Goal: Find contact information: Find contact information

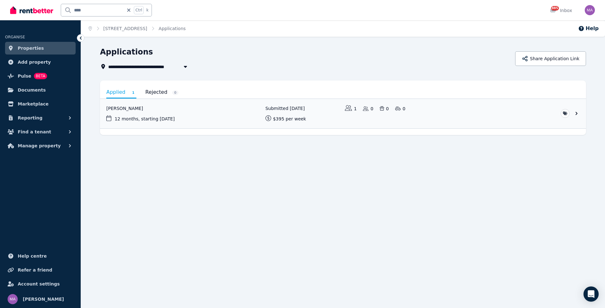
click at [85, 9] on input "****" at bounding box center [92, 10] width 63 height 12
click at [89, 13] on input "****" at bounding box center [92, 10] width 63 height 12
type input "*"
type input "******"
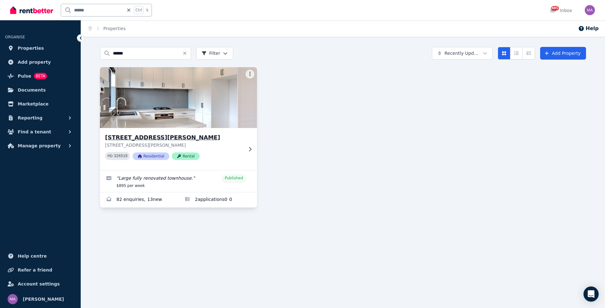
click at [248, 148] on icon at bounding box center [250, 149] width 6 height 5
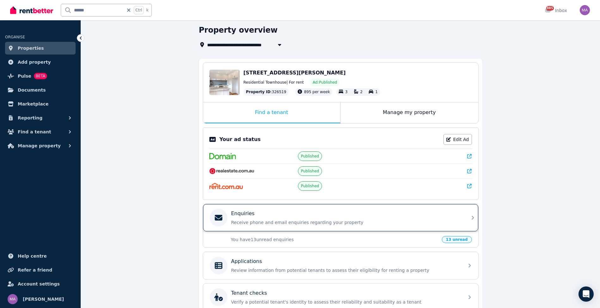
scroll to position [32, 0]
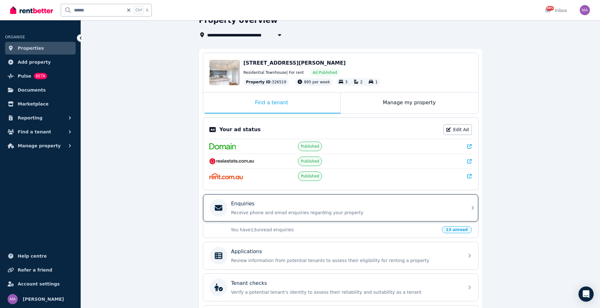
click at [469, 209] on icon at bounding box center [473, 208] width 8 height 8
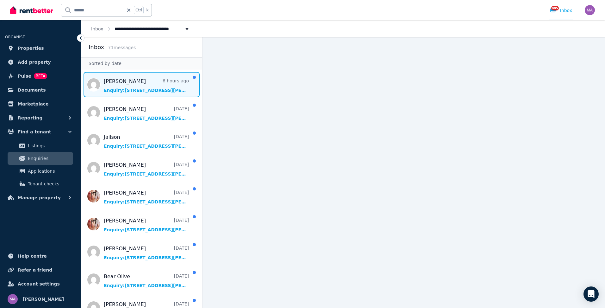
click at [146, 92] on span "Message list" at bounding box center [141, 84] width 121 height 25
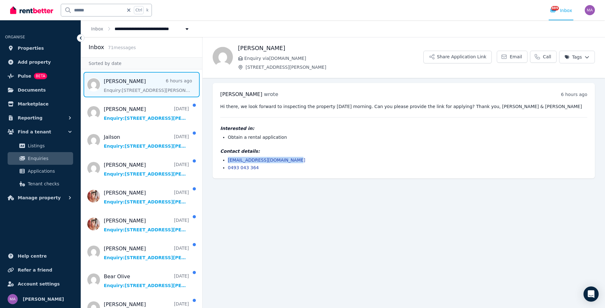
drag, startPoint x: 289, startPoint y: 161, endPoint x: 223, endPoint y: 158, distance: 65.9
click at [228, 158] on li "[EMAIL_ADDRESS][DOMAIN_NAME]" at bounding box center [408, 160] width 360 height 6
drag, startPoint x: 223, startPoint y: 158, endPoint x: 253, endPoint y: 157, distance: 30.7
copy link "[EMAIL_ADDRESS][DOMAIN_NAME]"
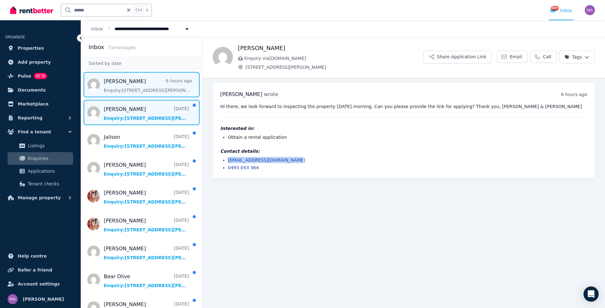
click at [137, 109] on span "Message list" at bounding box center [141, 112] width 121 height 25
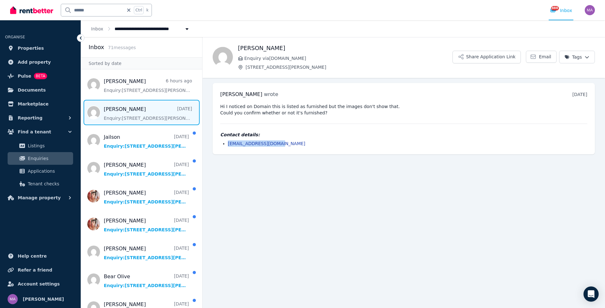
drag, startPoint x: 278, startPoint y: 144, endPoint x: 228, endPoint y: 146, distance: 49.7
click at [228, 146] on li "[EMAIL_ADDRESS][DOMAIN_NAME]" at bounding box center [408, 143] width 360 height 6
drag, startPoint x: 228, startPoint y: 146, endPoint x: 232, endPoint y: 145, distance: 3.5
copy link "[EMAIL_ADDRESS][DOMAIN_NAME]"
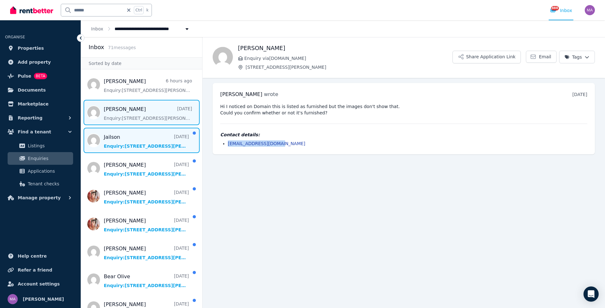
click at [156, 143] on span "Message list" at bounding box center [141, 140] width 121 height 25
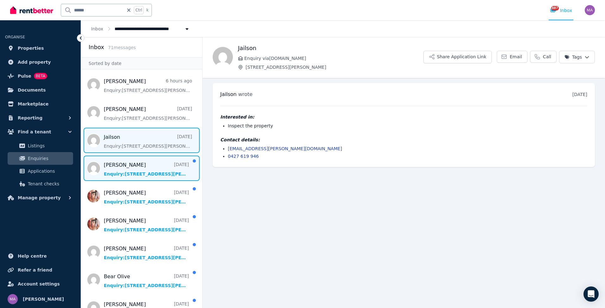
click at [146, 166] on span "Message list" at bounding box center [141, 167] width 121 height 25
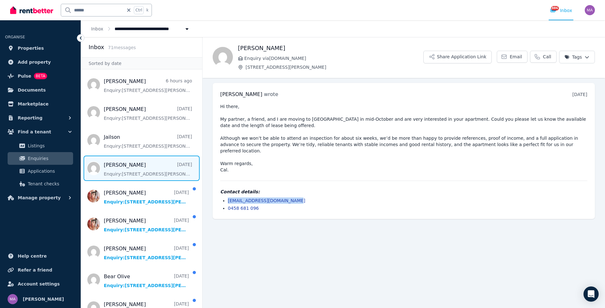
drag, startPoint x: 289, startPoint y: 193, endPoint x: 226, endPoint y: 195, distance: 63.0
click at [226, 197] on ul "[EMAIL_ADDRESS][DOMAIN_NAME] 0458 681 096" at bounding box center [403, 204] width 367 height 14
drag, startPoint x: 226, startPoint y: 195, endPoint x: 231, endPoint y: 194, distance: 4.8
copy link "[EMAIL_ADDRESS][DOMAIN_NAME]"
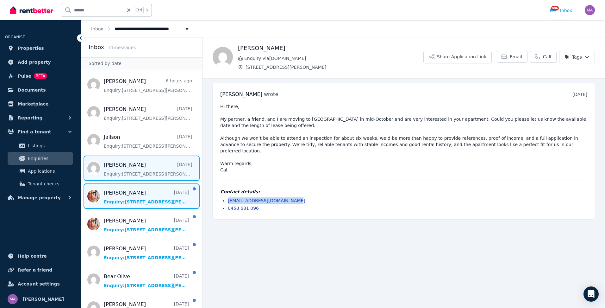
click at [150, 188] on span "Message list" at bounding box center [141, 195] width 121 height 25
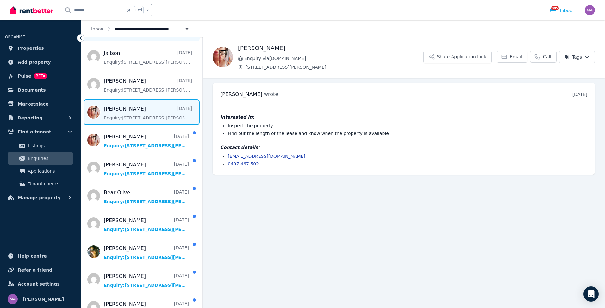
scroll to position [95, 0]
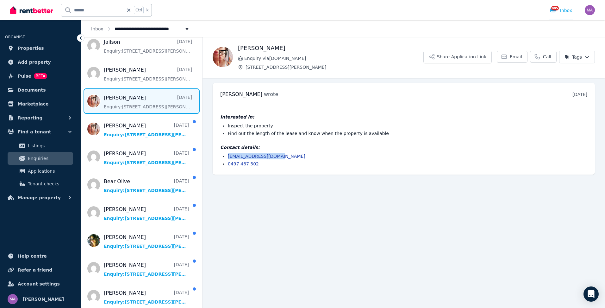
drag, startPoint x: 279, startPoint y: 157, endPoint x: 223, endPoint y: 158, distance: 55.7
click at [228, 158] on li "[EMAIL_ADDRESS][DOMAIN_NAME]" at bounding box center [408, 156] width 360 height 6
drag, startPoint x: 223, startPoint y: 158, endPoint x: 237, endPoint y: 155, distance: 14.2
copy link "[EMAIL_ADDRESS][DOMAIN_NAME]"
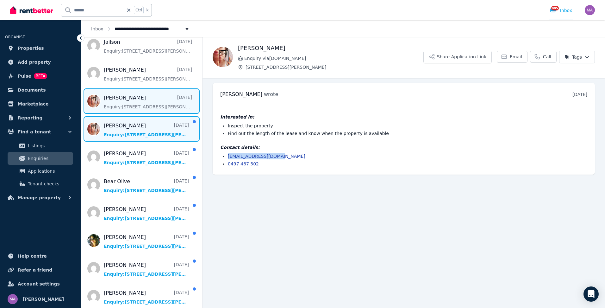
click at [160, 123] on span "Message list" at bounding box center [141, 128] width 121 height 25
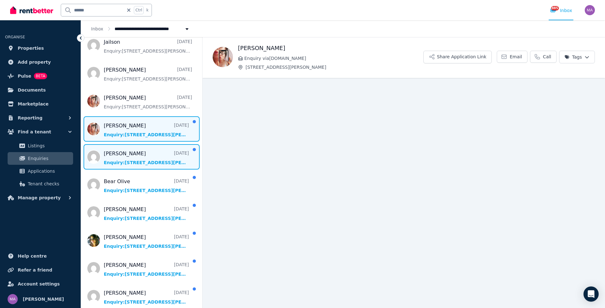
click at [138, 154] on span "Message list" at bounding box center [141, 156] width 121 height 25
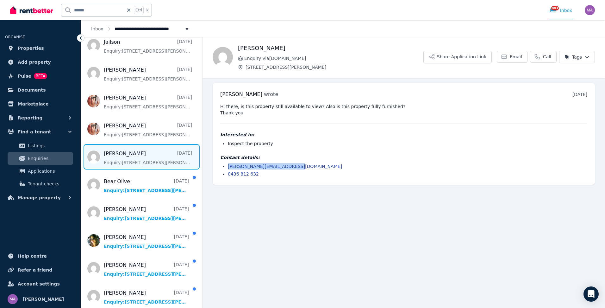
drag, startPoint x: 291, startPoint y: 166, endPoint x: 227, endPoint y: 164, distance: 64.3
click at [227, 164] on ul "[PERSON_NAME][EMAIL_ADDRESS][DOMAIN_NAME] 0436 812 632" at bounding box center [403, 170] width 367 height 14
drag, startPoint x: 227, startPoint y: 164, endPoint x: 234, endPoint y: 163, distance: 7.6
copy link "[PERSON_NAME][EMAIL_ADDRESS][DOMAIN_NAME]"
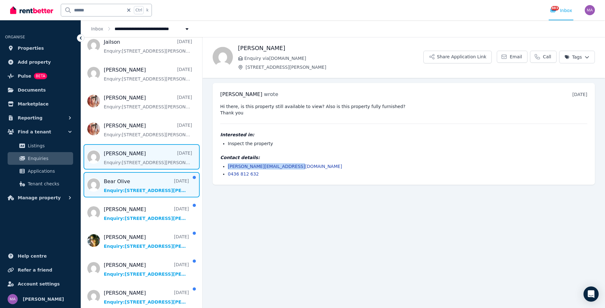
click at [136, 181] on span "Message list" at bounding box center [141, 184] width 121 height 25
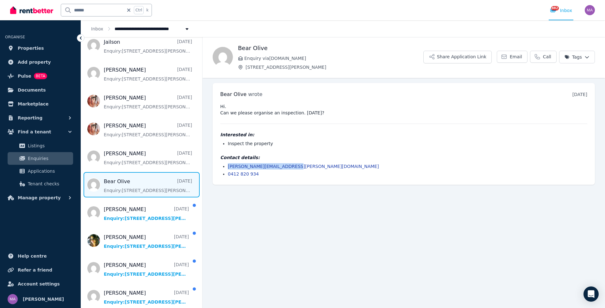
drag, startPoint x: 289, startPoint y: 166, endPoint x: 226, endPoint y: 164, distance: 63.0
click at [226, 164] on ul "[PERSON_NAME][EMAIL_ADDRESS][PERSON_NAME][DOMAIN_NAME] 0412 820 934" at bounding box center [403, 170] width 367 height 14
drag, startPoint x: 226, startPoint y: 164, endPoint x: 234, endPoint y: 164, distance: 7.6
copy link "[PERSON_NAME][EMAIL_ADDRESS][PERSON_NAME][DOMAIN_NAME]"
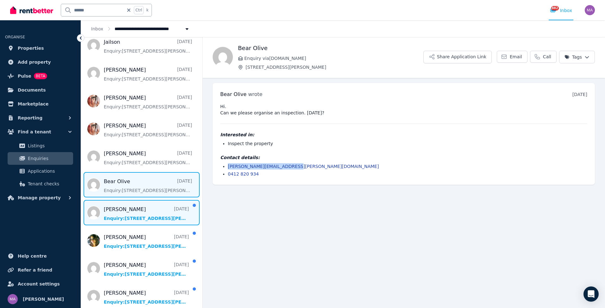
click at [131, 206] on span "Message list" at bounding box center [141, 212] width 121 height 25
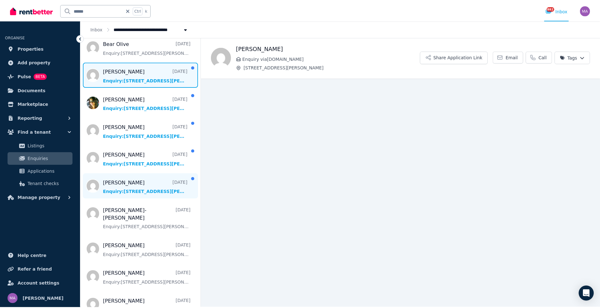
scroll to position [253, 0]
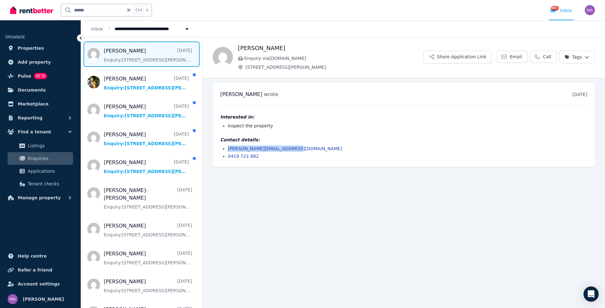
drag, startPoint x: 290, startPoint y: 148, endPoint x: 226, endPoint y: 145, distance: 64.3
click at [226, 145] on ul "[PERSON_NAME][EMAIL_ADDRESS][DOMAIN_NAME] 0419 721 882" at bounding box center [403, 152] width 367 height 14
drag, startPoint x: 226, startPoint y: 145, endPoint x: 236, endPoint y: 147, distance: 10.5
copy link "[PERSON_NAME][EMAIL_ADDRESS][DOMAIN_NAME]"
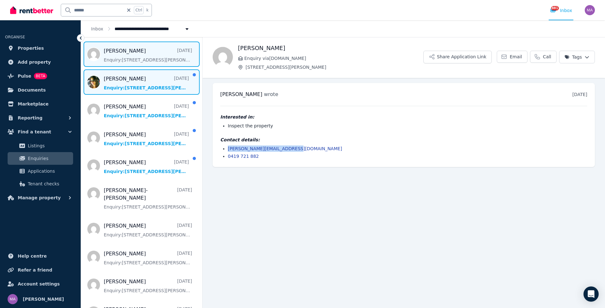
click at [159, 90] on span "Message list" at bounding box center [141, 81] width 121 height 25
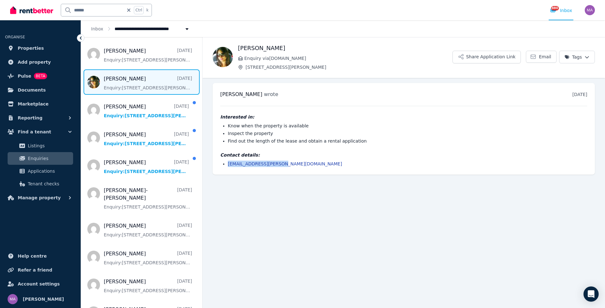
drag, startPoint x: 289, startPoint y: 165, endPoint x: 229, endPoint y: 166, distance: 60.4
click at [229, 166] on li "[EMAIL_ADDRESS][PERSON_NAME][DOMAIN_NAME]" at bounding box center [408, 163] width 360 height 6
copy link "[EMAIL_ADDRESS][PERSON_NAME][DOMAIN_NAME]"
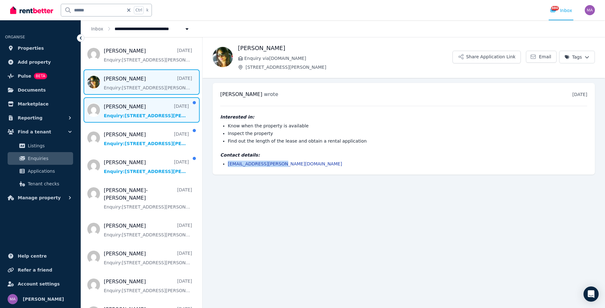
click at [172, 112] on span "Message list" at bounding box center [141, 109] width 121 height 25
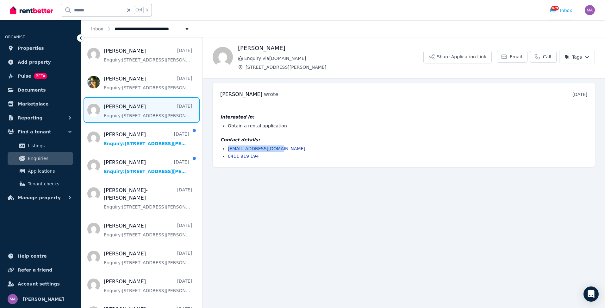
drag, startPoint x: 277, startPoint y: 149, endPoint x: 224, endPoint y: 147, distance: 53.2
click at [228, 147] on li "[EMAIL_ADDRESS][DOMAIN_NAME]" at bounding box center [408, 148] width 360 height 6
drag, startPoint x: 224, startPoint y: 147, endPoint x: 232, endPoint y: 146, distance: 7.7
copy link "[EMAIL_ADDRESS][DOMAIN_NAME]"
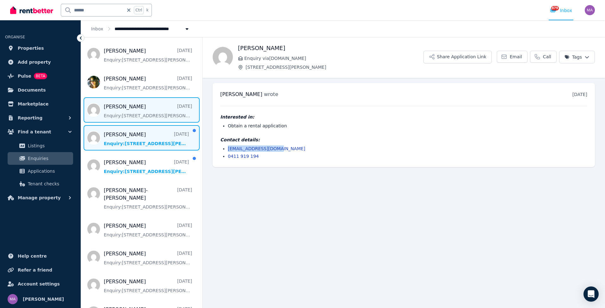
click at [151, 144] on span "Message list" at bounding box center [141, 137] width 121 height 25
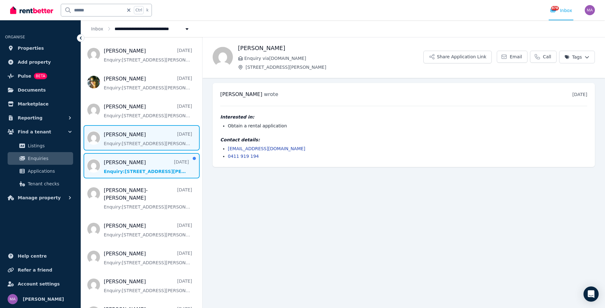
click at [154, 164] on span "Message list" at bounding box center [141, 165] width 121 height 25
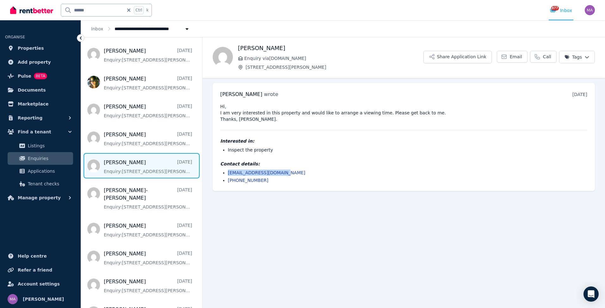
drag, startPoint x: 296, startPoint y: 173, endPoint x: 229, endPoint y: 173, distance: 66.5
click at [229, 173] on li "[EMAIL_ADDRESS][DOMAIN_NAME]" at bounding box center [408, 172] width 360 height 6
copy link "[EMAIL_ADDRESS][DOMAIN_NAME]"
click at [99, 8] on input "******" at bounding box center [92, 10] width 63 height 12
type input "*"
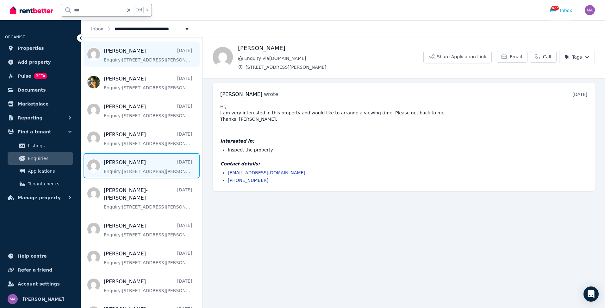
type input "****"
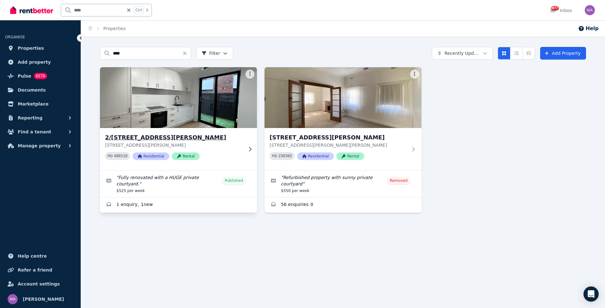
click at [252, 146] on div "2/[STREET_ADDRESS][PERSON_NAME][PERSON_NAME] PID 400110 Residential Rental" at bounding box center [178, 149] width 157 height 42
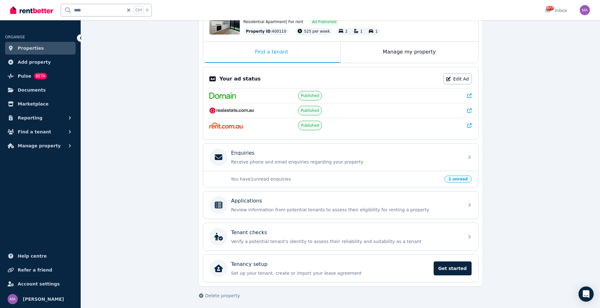
scroll to position [84, 0]
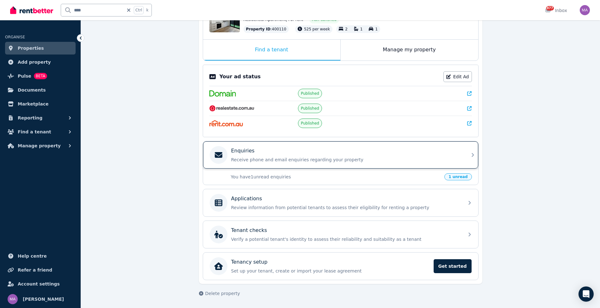
click at [469, 152] on icon at bounding box center [473, 155] width 8 height 8
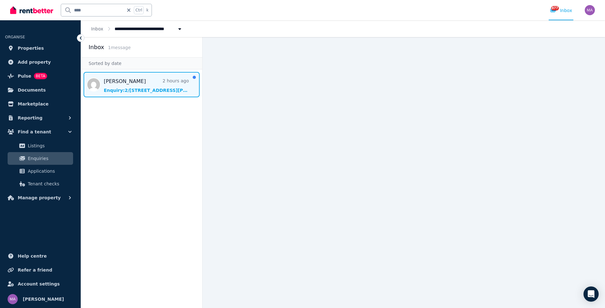
click at [147, 92] on span "Message list" at bounding box center [141, 84] width 121 height 25
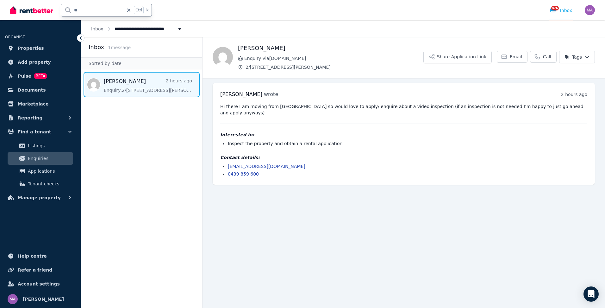
type input "*"
type input "*******"
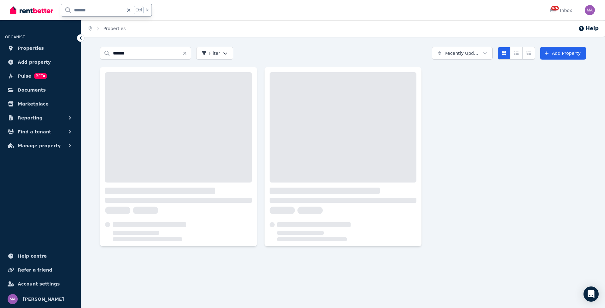
drag, startPoint x: 95, startPoint y: 9, endPoint x: 70, endPoint y: 10, distance: 25.3
click at [70, 10] on input "*******" at bounding box center [92, 10] width 63 height 12
type input "******"
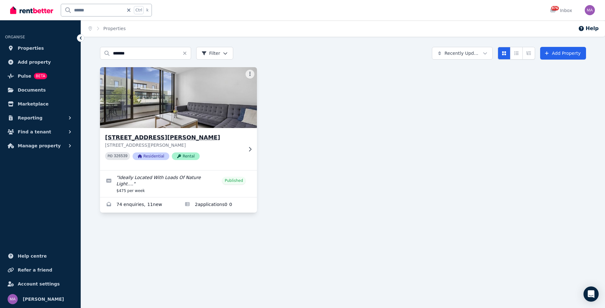
click at [249, 151] on icon at bounding box center [250, 149] width 6 height 5
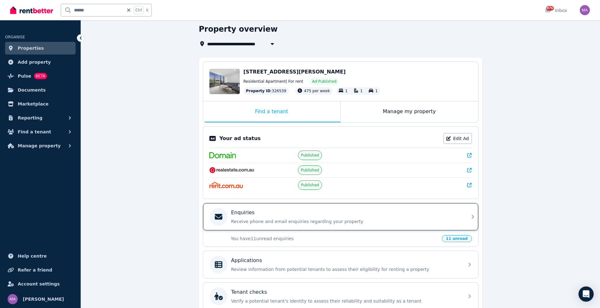
scroll to position [32, 0]
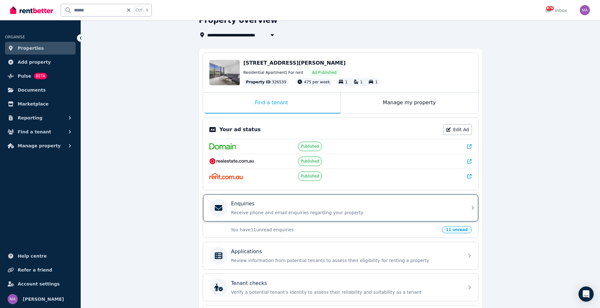
click at [452, 212] on p "Receive phone and email enquiries regarding your property" at bounding box center [345, 212] width 229 height 6
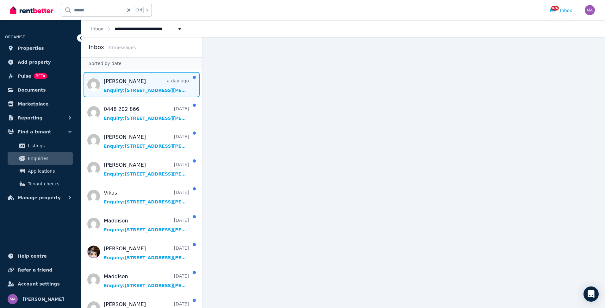
click at [147, 94] on span "Message list" at bounding box center [141, 84] width 121 height 25
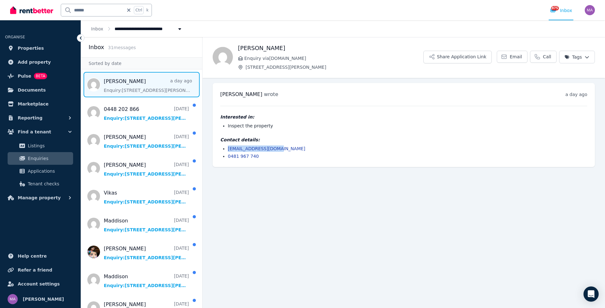
drag, startPoint x: 279, startPoint y: 147, endPoint x: 227, endPoint y: 148, distance: 52.2
click at [227, 148] on ul "[EMAIL_ADDRESS][DOMAIN_NAME] 0481 967 740" at bounding box center [403, 152] width 367 height 14
drag, startPoint x: 227, startPoint y: 148, endPoint x: 232, endPoint y: 149, distance: 5.5
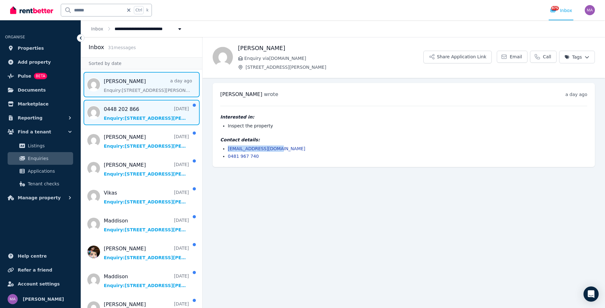
click at [135, 112] on span "Message list" at bounding box center [141, 112] width 121 height 25
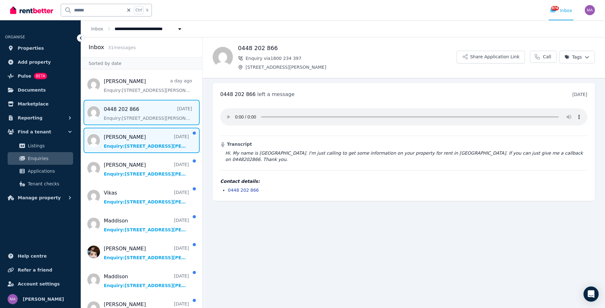
click at [140, 139] on span "Message list" at bounding box center [141, 140] width 121 height 25
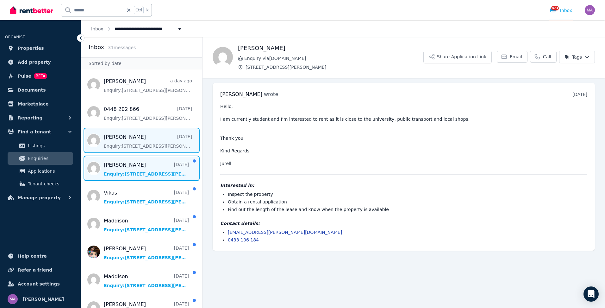
click at [147, 171] on span "Message list" at bounding box center [141, 167] width 121 height 25
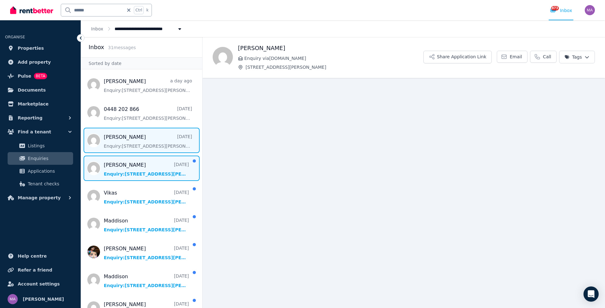
click at [146, 149] on span "Message list" at bounding box center [141, 140] width 121 height 25
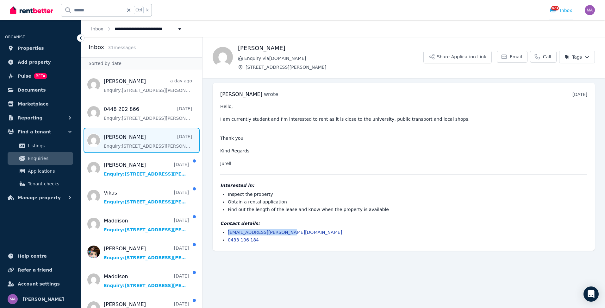
drag, startPoint x: 285, startPoint y: 233, endPoint x: 227, endPoint y: 233, distance: 58.9
click at [227, 233] on ul "[EMAIL_ADDRESS][PERSON_NAME][DOMAIN_NAME] 0433 106 184" at bounding box center [403, 236] width 367 height 14
drag, startPoint x: 227, startPoint y: 233, endPoint x: 242, endPoint y: 231, distance: 15.9
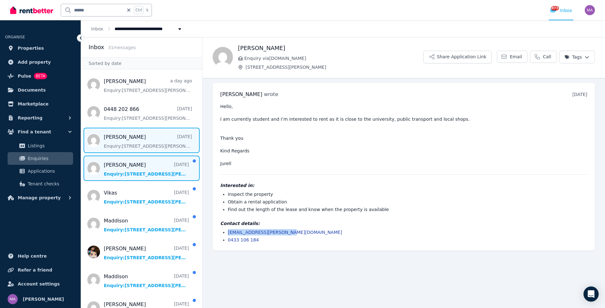
click at [134, 164] on span "Message list" at bounding box center [141, 167] width 121 height 25
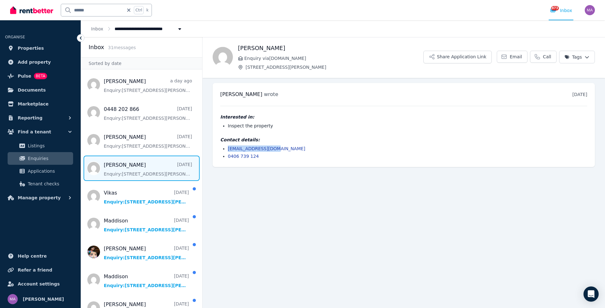
drag, startPoint x: 273, startPoint y: 148, endPoint x: 228, endPoint y: 149, distance: 45.3
click at [228, 149] on ul "[EMAIL_ADDRESS][DOMAIN_NAME] 0406 739 124" at bounding box center [403, 152] width 367 height 14
drag, startPoint x: 228, startPoint y: 149, endPoint x: 241, endPoint y: 148, distance: 13.7
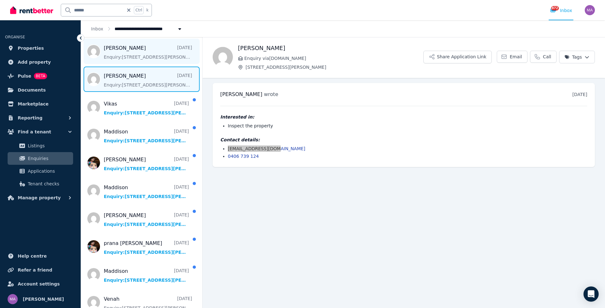
scroll to position [95, 0]
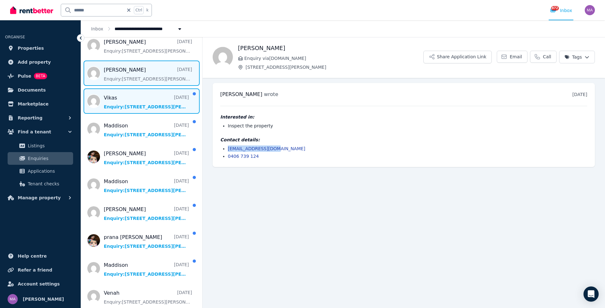
click at [143, 99] on span "Message list" at bounding box center [141, 100] width 121 height 25
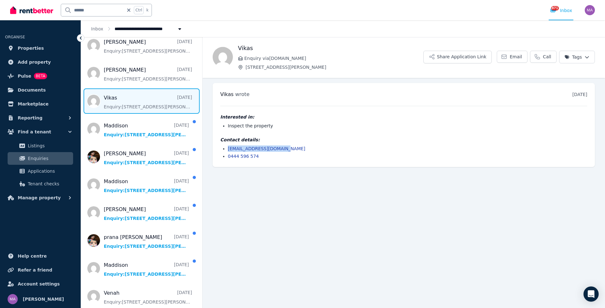
drag, startPoint x: 284, startPoint y: 147, endPoint x: 228, endPoint y: 147, distance: 56.0
click at [228, 147] on li "[EMAIL_ADDRESS][DOMAIN_NAME]" at bounding box center [408, 148] width 360 height 6
drag, startPoint x: 228, startPoint y: 147, endPoint x: 233, endPoint y: 147, distance: 4.5
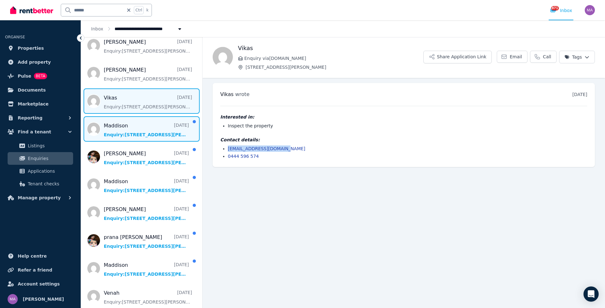
click at [140, 122] on span "Message list" at bounding box center [141, 128] width 121 height 25
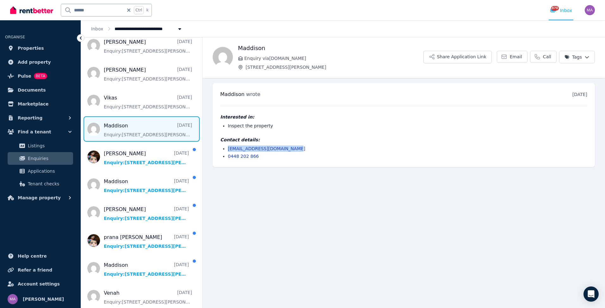
drag, startPoint x: 290, startPoint y: 147, endPoint x: 227, endPoint y: 143, distance: 63.7
click at [227, 143] on div "Contact details: [EMAIL_ADDRESS][DOMAIN_NAME] 0448 202 866" at bounding box center [403, 147] width 367 height 23
drag, startPoint x: 227, startPoint y: 144, endPoint x: 259, endPoint y: 147, distance: 32.8
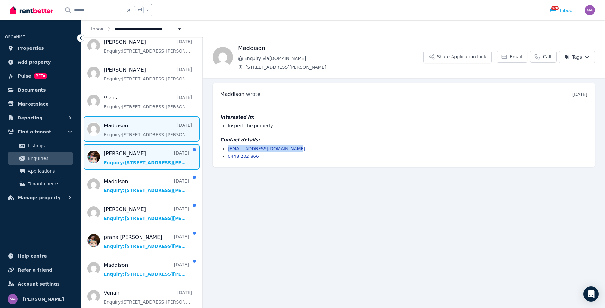
click at [125, 151] on span "Message list" at bounding box center [141, 156] width 121 height 25
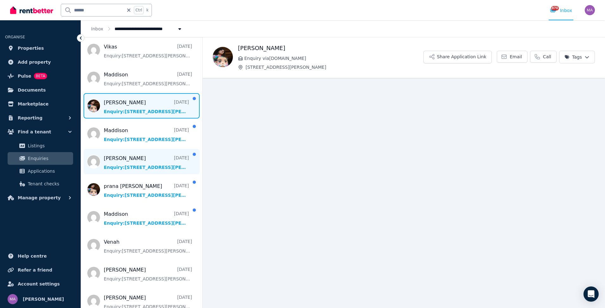
scroll to position [158, 0]
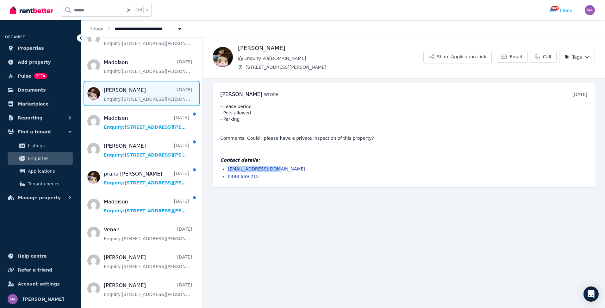
drag, startPoint x: 275, startPoint y: 168, endPoint x: 227, endPoint y: 167, distance: 48.4
click at [227, 167] on ul "[EMAIL_ADDRESS][DOMAIN_NAME] 0493 669 215" at bounding box center [403, 173] width 367 height 14
drag, startPoint x: 227, startPoint y: 167, endPoint x: 234, endPoint y: 172, distance: 8.4
drag, startPoint x: 234, startPoint y: 172, endPoint x: 288, endPoint y: 164, distance: 54.3
click at [287, 164] on div "Contact details: [EMAIL_ADDRESS][DOMAIN_NAME] 0493 669 215" at bounding box center [403, 168] width 367 height 23
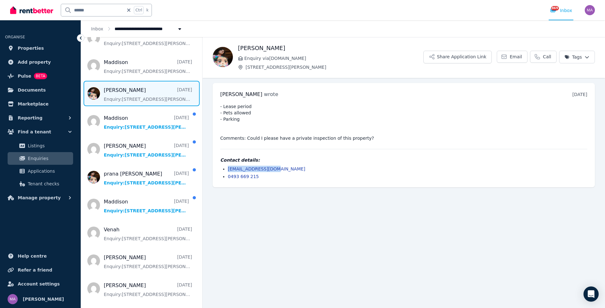
drag, startPoint x: 281, startPoint y: 169, endPoint x: 228, endPoint y: 168, distance: 53.5
click at [228, 168] on ul "[EMAIL_ADDRESS][DOMAIN_NAME] 0493 669 215" at bounding box center [403, 173] width 367 height 14
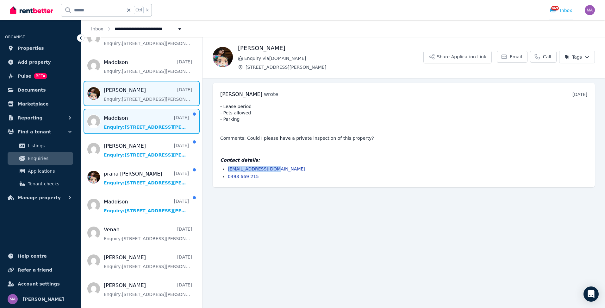
click at [155, 121] on span "Message list" at bounding box center [141, 121] width 121 height 25
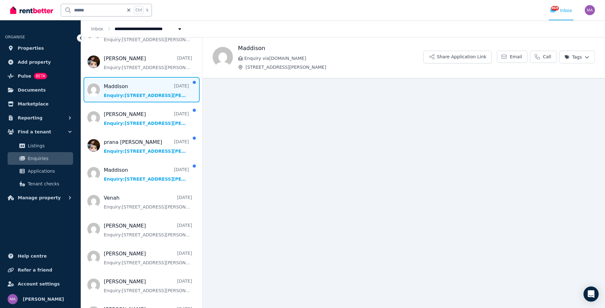
scroll to position [222, 0]
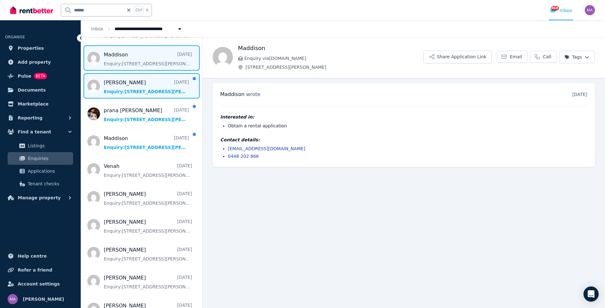
click at [147, 87] on span "Message list" at bounding box center [141, 85] width 121 height 25
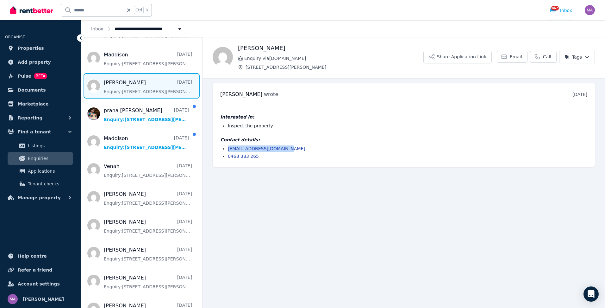
drag, startPoint x: 284, startPoint y: 143, endPoint x: 227, endPoint y: 143, distance: 57.0
click at [227, 143] on div "Contact details: [EMAIL_ADDRESS][DOMAIN_NAME] 0468 383 265" at bounding box center [403, 147] width 367 height 23
drag, startPoint x: 227, startPoint y: 143, endPoint x: 247, endPoint y: 149, distance: 20.7
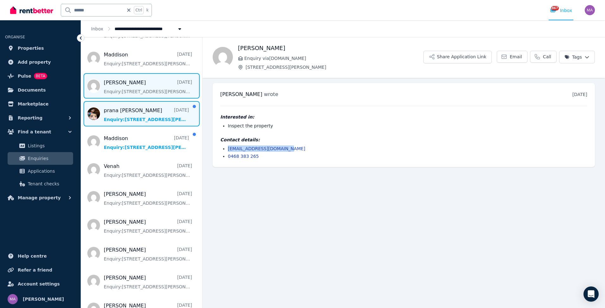
click at [131, 107] on span "Message list" at bounding box center [141, 113] width 121 height 25
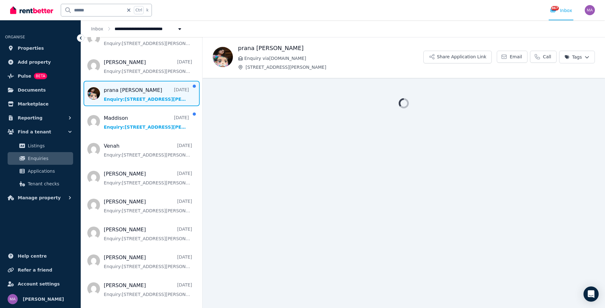
scroll to position [253, 0]
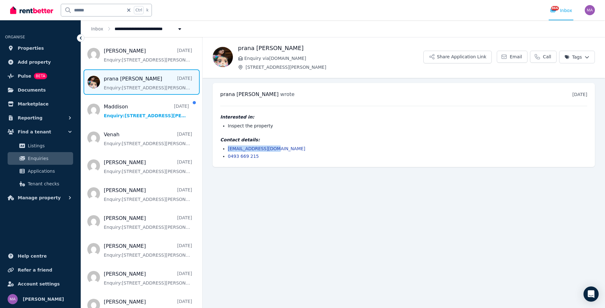
drag, startPoint x: 274, startPoint y: 147, endPoint x: 227, endPoint y: 146, distance: 47.2
click at [227, 146] on ul "[EMAIL_ADDRESS][DOMAIN_NAME] 0493 669 215" at bounding box center [403, 152] width 367 height 14
drag, startPoint x: 227, startPoint y: 146, endPoint x: 233, endPoint y: 149, distance: 6.5
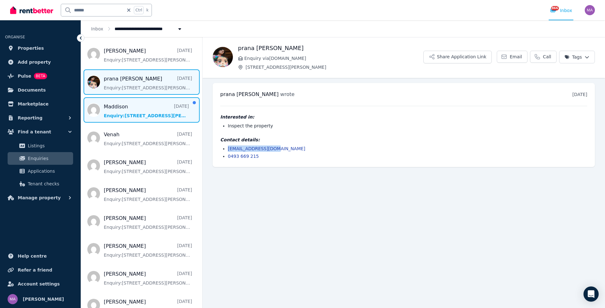
click at [135, 102] on span "Message list" at bounding box center [141, 109] width 121 height 25
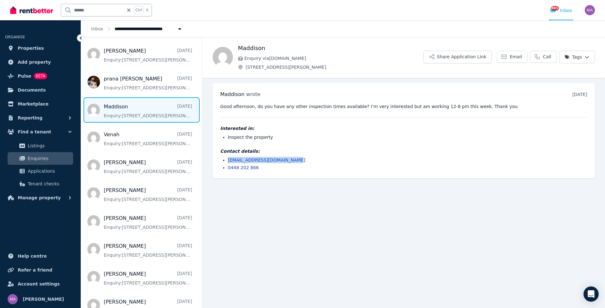
drag, startPoint x: 296, startPoint y: 159, endPoint x: 225, endPoint y: 157, distance: 70.9
click at [225, 157] on ul "[EMAIL_ADDRESS][DOMAIN_NAME] 0448 202 866" at bounding box center [403, 164] width 367 height 14
drag, startPoint x: 225, startPoint y: 157, endPoint x: 252, endPoint y: 160, distance: 27.4
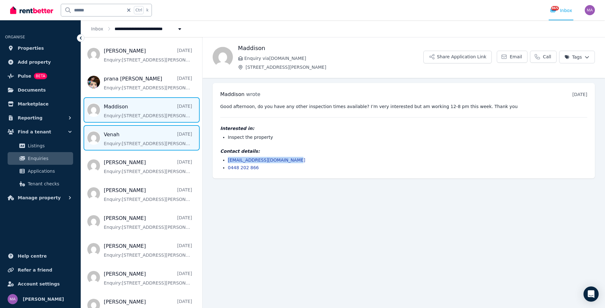
click at [127, 131] on span "Message list" at bounding box center [141, 137] width 121 height 25
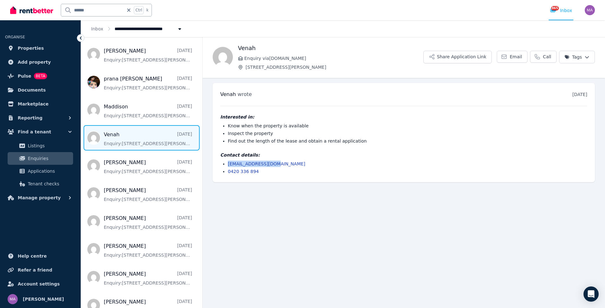
drag, startPoint x: 280, startPoint y: 164, endPoint x: 229, endPoint y: 162, distance: 51.0
click at [229, 162] on li "[EMAIL_ADDRESS][DOMAIN_NAME]" at bounding box center [408, 163] width 360 height 6
drag, startPoint x: 229, startPoint y: 162, endPoint x: 242, endPoint y: 165, distance: 13.0
type input "*"
type input "****"
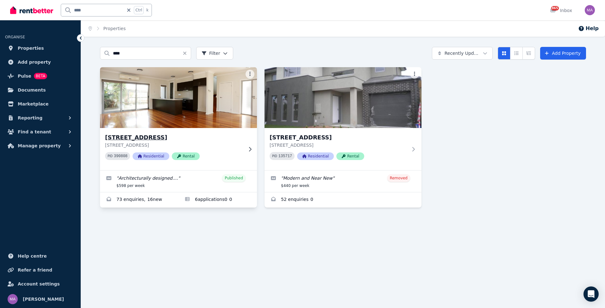
click at [246, 148] on div at bounding box center [249, 149] width 6 height 5
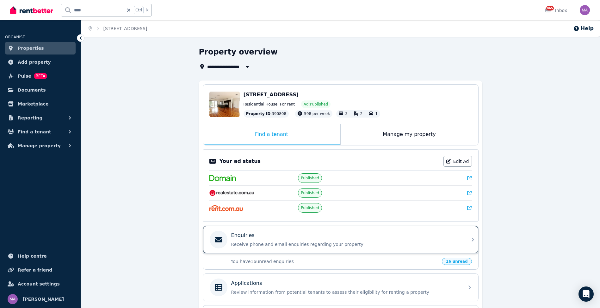
click at [473, 240] on icon at bounding box center [473, 239] width 2 height 4
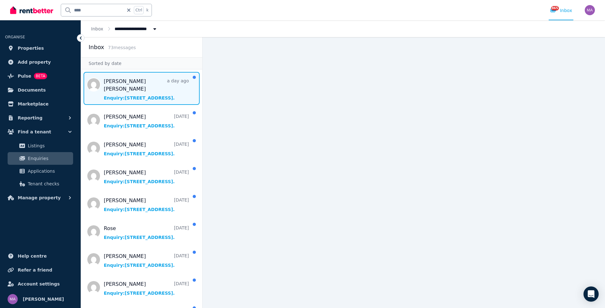
click at [119, 84] on span "Message list" at bounding box center [141, 88] width 121 height 33
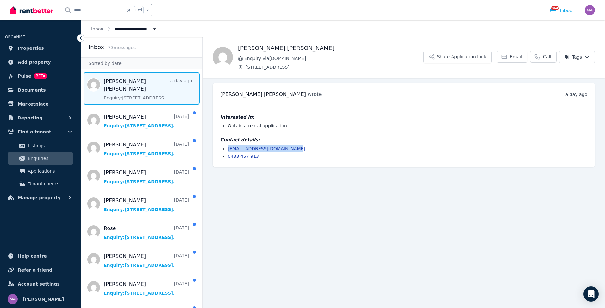
drag, startPoint x: 292, startPoint y: 147, endPoint x: 224, endPoint y: 151, distance: 67.5
click at [224, 151] on ul "[EMAIL_ADDRESS][DOMAIN_NAME] 0433 457 913" at bounding box center [403, 152] width 367 height 14
drag, startPoint x: 224, startPoint y: 151, endPoint x: 250, endPoint y: 148, distance: 25.8
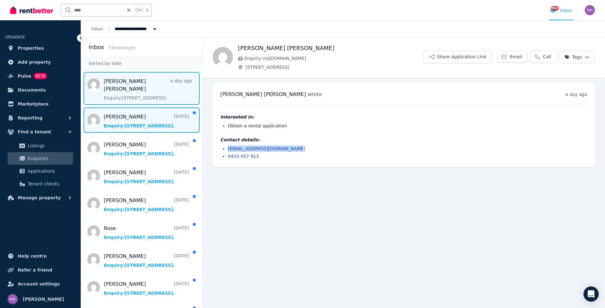
click at [146, 110] on span "Message list" at bounding box center [141, 119] width 121 height 25
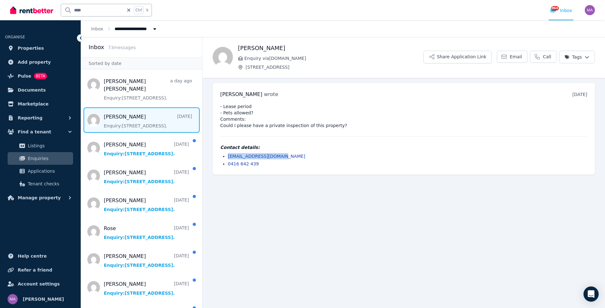
drag, startPoint x: 283, startPoint y: 157, endPoint x: 227, endPoint y: 158, distance: 56.7
click at [227, 158] on ul "[EMAIL_ADDRESS][DOMAIN_NAME] 0416 642 439" at bounding box center [403, 160] width 367 height 14
drag, startPoint x: 227, startPoint y: 158, endPoint x: 239, endPoint y: 156, distance: 12.2
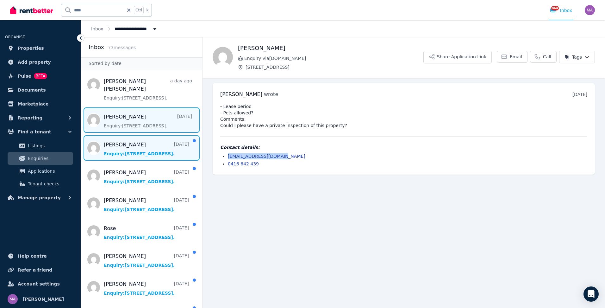
click at [114, 148] on span "Message list" at bounding box center [141, 147] width 121 height 25
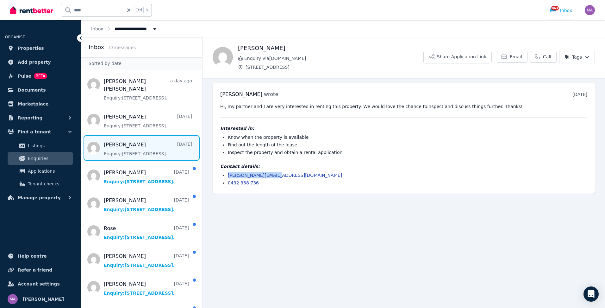
drag, startPoint x: 274, startPoint y: 173, endPoint x: 226, endPoint y: 173, distance: 48.1
click at [226, 173] on ul "[PERSON_NAME][EMAIL_ADDRESS][DOMAIN_NAME] 0432 358 736" at bounding box center [403, 179] width 367 height 14
drag, startPoint x: 226, startPoint y: 173, endPoint x: 236, endPoint y: 173, distance: 10.1
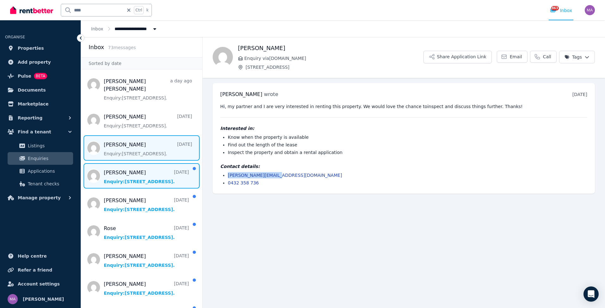
click at [135, 173] on span "Message list" at bounding box center [141, 175] width 121 height 25
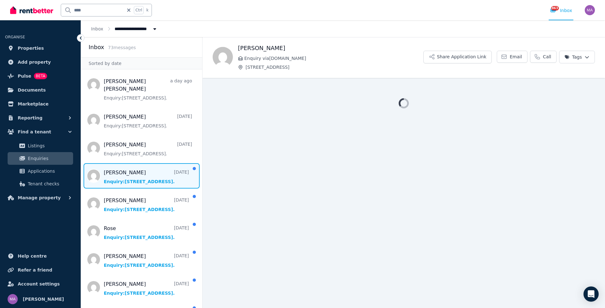
scroll to position [32, 0]
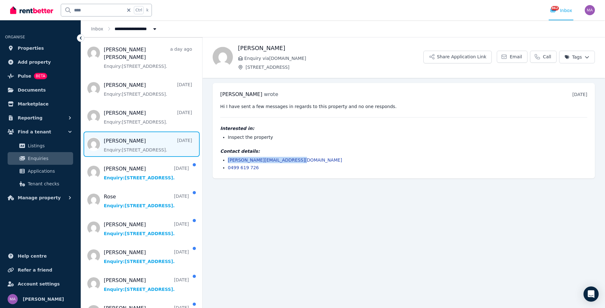
drag, startPoint x: 298, startPoint y: 159, endPoint x: 226, endPoint y: 159, distance: 71.8
click at [226, 159] on ul "[PERSON_NAME][EMAIL_ADDRESS][DOMAIN_NAME] 0499 619 726" at bounding box center [403, 164] width 367 height 14
drag, startPoint x: 226, startPoint y: 159, endPoint x: 238, endPoint y: 160, distance: 11.8
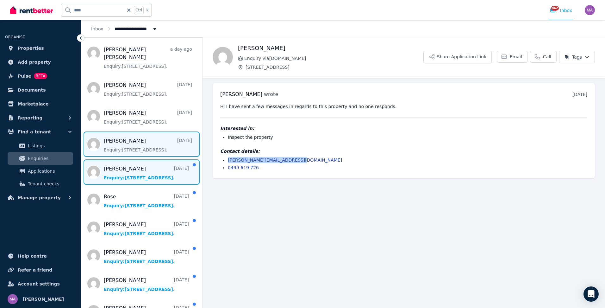
click at [136, 164] on span "Message list" at bounding box center [141, 171] width 121 height 25
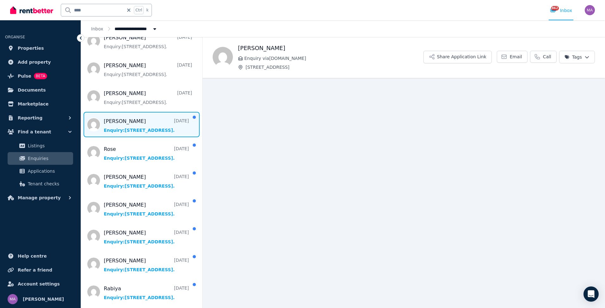
scroll to position [95, 0]
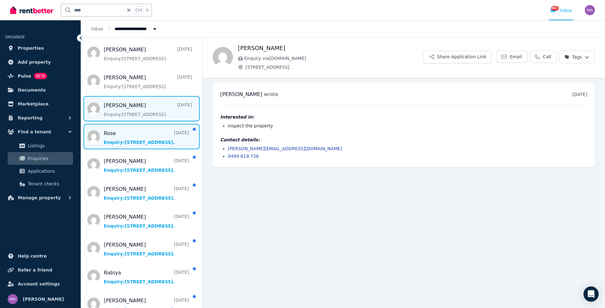
click at [123, 136] on span "Message list" at bounding box center [141, 136] width 121 height 25
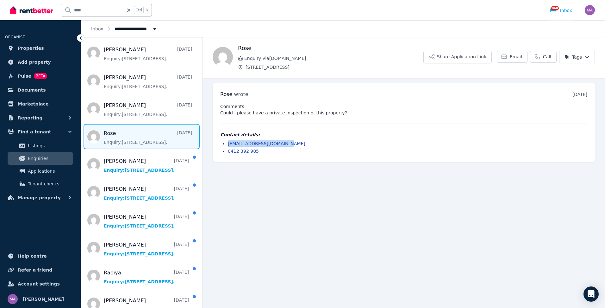
drag, startPoint x: 290, startPoint y: 143, endPoint x: 225, endPoint y: 143, distance: 64.6
click at [225, 143] on ul "[EMAIL_ADDRESS][DOMAIN_NAME] 0412 392 985" at bounding box center [403, 147] width 367 height 14
drag, startPoint x: 225, startPoint y: 143, endPoint x: 237, endPoint y: 142, distance: 11.7
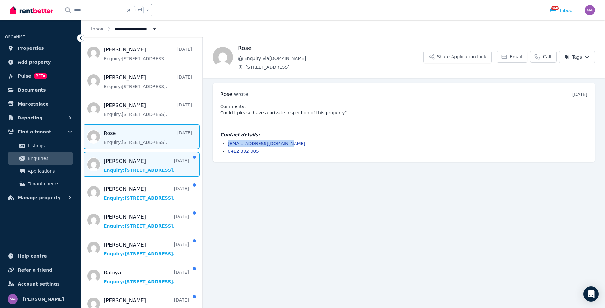
click at [141, 155] on span "Message list" at bounding box center [141, 164] width 121 height 25
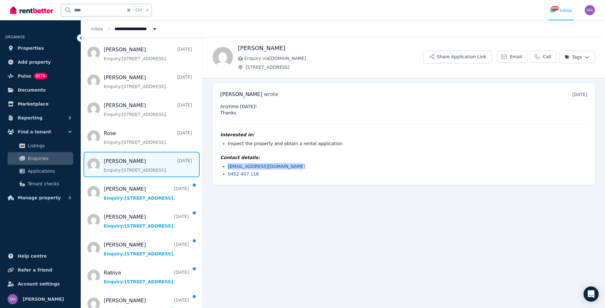
drag, startPoint x: 296, startPoint y: 165, endPoint x: 224, endPoint y: 165, distance: 72.2
click at [228, 165] on li "[EMAIL_ADDRESS][DOMAIN_NAME]" at bounding box center [408, 166] width 360 height 6
drag, startPoint x: 224, startPoint y: 165, endPoint x: 242, endPoint y: 161, distance: 18.3
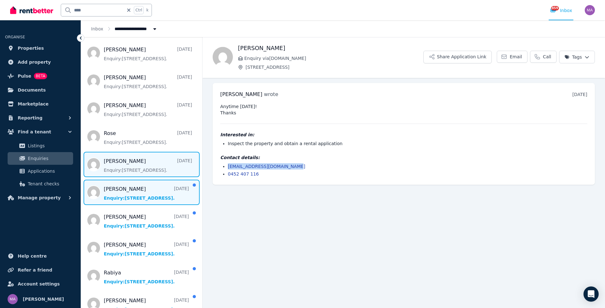
click at [128, 191] on span "Message list" at bounding box center [141, 191] width 121 height 25
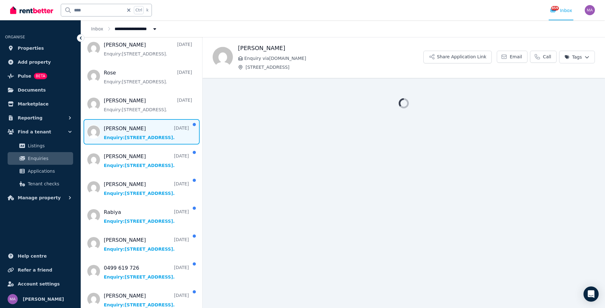
scroll to position [158, 0]
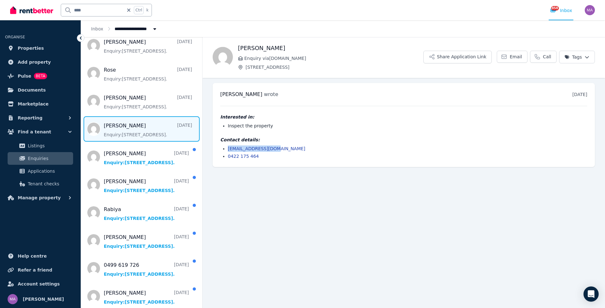
drag, startPoint x: 278, startPoint y: 148, endPoint x: 225, endPoint y: 147, distance: 52.2
click at [225, 147] on ul "[EMAIL_ADDRESS][DOMAIN_NAME] 0422 175 464" at bounding box center [403, 152] width 367 height 14
drag, startPoint x: 225, startPoint y: 147, endPoint x: 244, endPoint y: 146, distance: 18.4
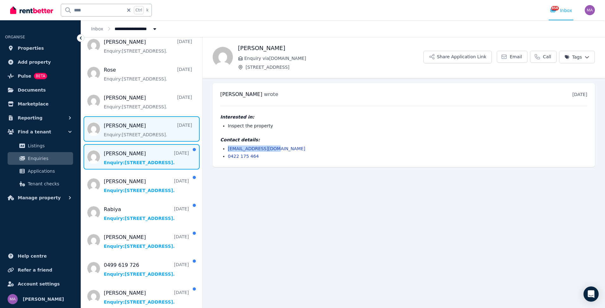
click at [148, 157] on span "Message list" at bounding box center [141, 156] width 121 height 25
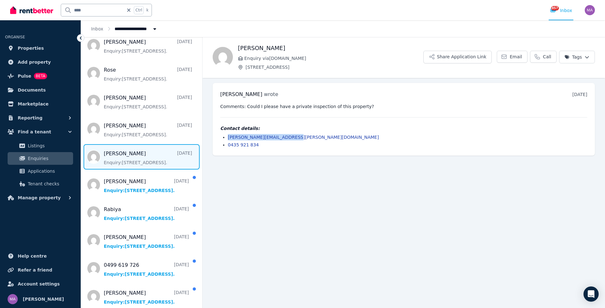
drag, startPoint x: 294, startPoint y: 135, endPoint x: 226, endPoint y: 137, distance: 68.1
click at [226, 137] on ul "[PERSON_NAME][EMAIL_ADDRESS][PERSON_NAME][DOMAIN_NAME] 0435 921 834" at bounding box center [403, 141] width 367 height 14
drag, startPoint x: 226, startPoint y: 137, endPoint x: 235, endPoint y: 137, distance: 8.9
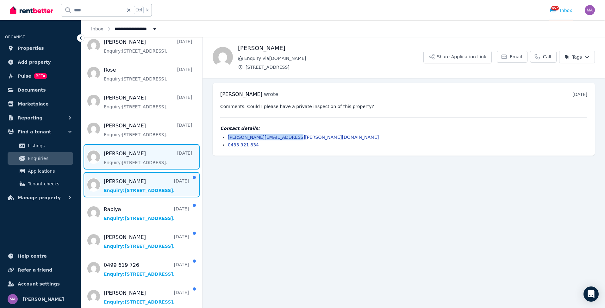
click at [166, 177] on span "Message list" at bounding box center [141, 184] width 121 height 25
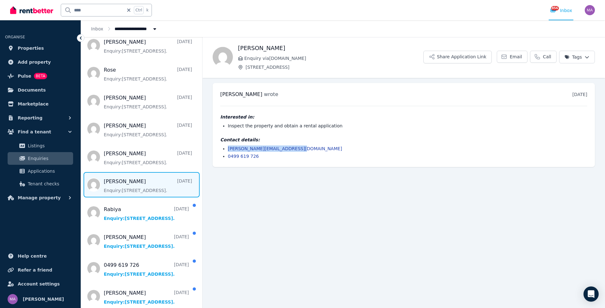
drag, startPoint x: 292, startPoint y: 149, endPoint x: 228, endPoint y: 147, distance: 64.3
click at [228, 147] on li "[PERSON_NAME][EMAIL_ADDRESS][DOMAIN_NAME]" at bounding box center [408, 148] width 360 height 6
drag, startPoint x: 228, startPoint y: 147, endPoint x: 232, endPoint y: 147, distance: 4.1
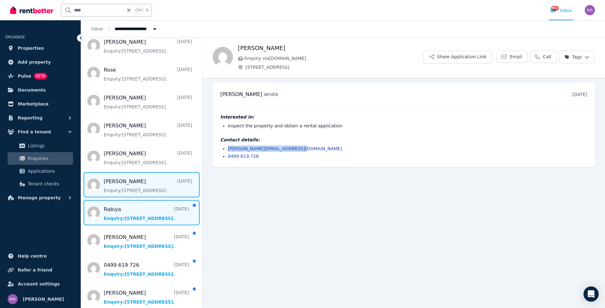
click at [103, 200] on span "Message list" at bounding box center [141, 212] width 121 height 25
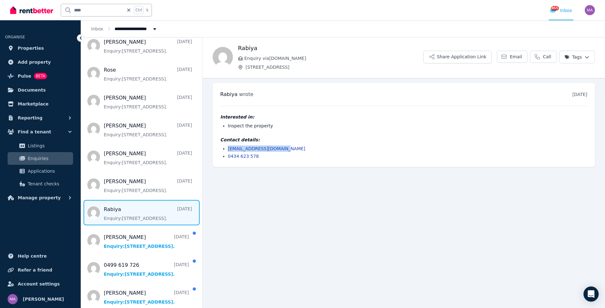
drag, startPoint x: 280, startPoint y: 149, endPoint x: 227, endPoint y: 150, distance: 52.9
click at [227, 150] on ul "[EMAIL_ADDRESS][DOMAIN_NAME] 0434 623 578" at bounding box center [403, 152] width 367 height 14
drag, startPoint x: 227, startPoint y: 150, endPoint x: 232, endPoint y: 149, distance: 4.8
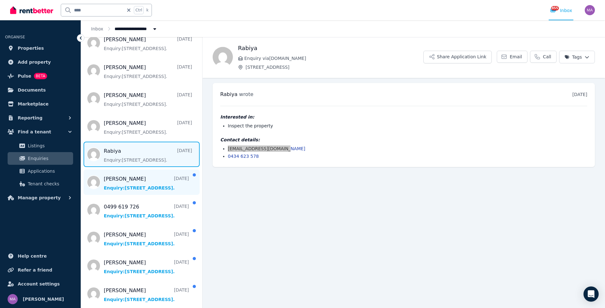
scroll to position [222, 0]
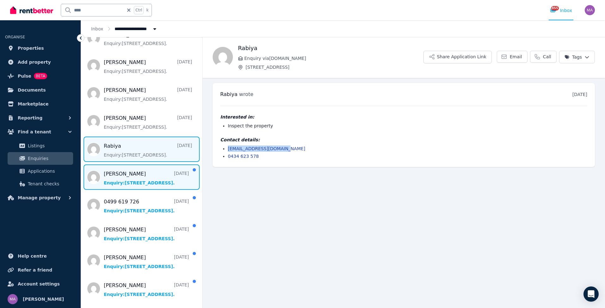
click at [126, 168] on span "Message list" at bounding box center [141, 176] width 121 height 25
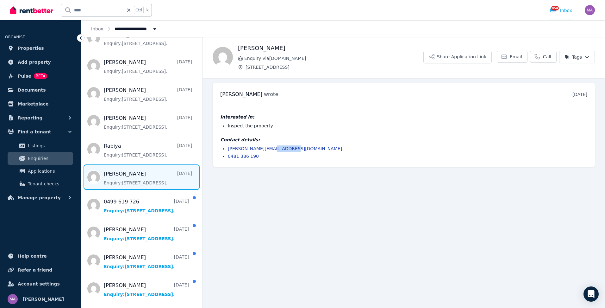
drag, startPoint x: 294, startPoint y: 147, endPoint x: 271, endPoint y: 147, distance: 22.8
click at [271, 147] on li "[PERSON_NAME][EMAIL_ADDRESS][DOMAIN_NAME]" at bounding box center [408, 148] width 360 height 6
click at [228, 146] on link "[PERSON_NAME][EMAIL_ADDRESS][DOMAIN_NAME]" at bounding box center [285, 148] width 114 height 5
click at [326, 139] on h4 "Contact details:" at bounding box center [403, 139] width 367 height 6
drag, startPoint x: 292, startPoint y: 150, endPoint x: 228, endPoint y: 149, distance: 64.2
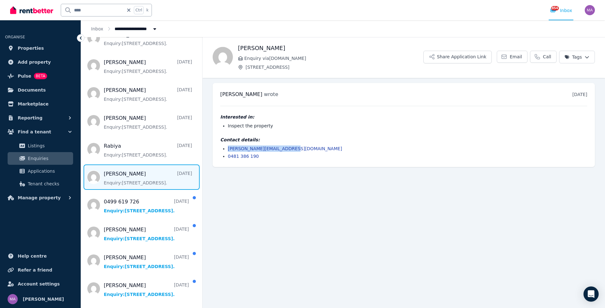
click at [228, 149] on li "[PERSON_NAME][EMAIL_ADDRESS][DOMAIN_NAME]" at bounding box center [408, 148] width 360 height 6
drag, startPoint x: 228, startPoint y: 149, endPoint x: 232, endPoint y: 149, distance: 4.1
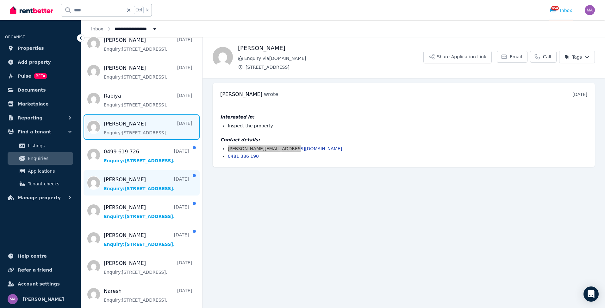
scroll to position [285, 0]
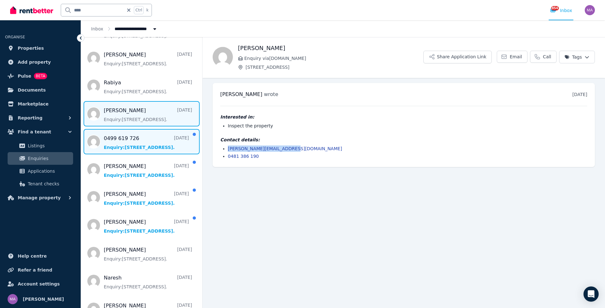
click at [149, 143] on span "Message list" at bounding box center [141, 141] width 121 height 25
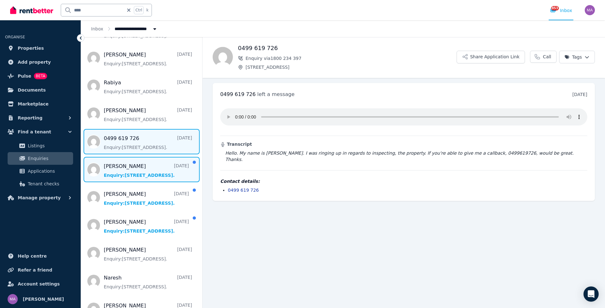
click at [136, 168] on span "Message list" at bounding box center [141, 169] width 121 height 25
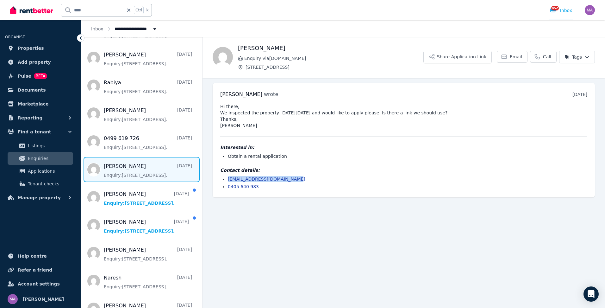
drag, startPoint x: 290, startPoint y: 179, endPoint x: 226, endPoint y: 178, distance: 63.3
click at [226, 178] on ul "[EMAIL_ADDRESS][DOMAIN_NAME] 0405 640 983" at bounding box center [403, 183] width 367 height 14
drag, startPoint x: 226, startPoint y: 178, endPoint x: 241, endPoint y: 180, distance: 14.4
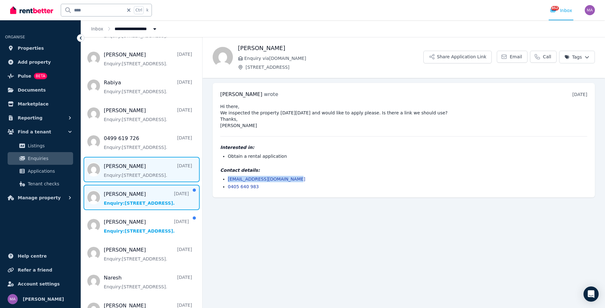
click at [137, 188] on span "Message list" at bounding box center [141, 197] width 121 height 25
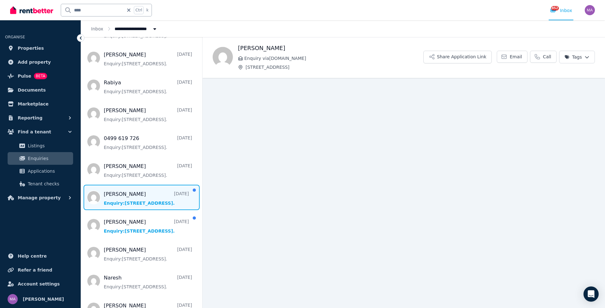
scroll to position [316, 0]
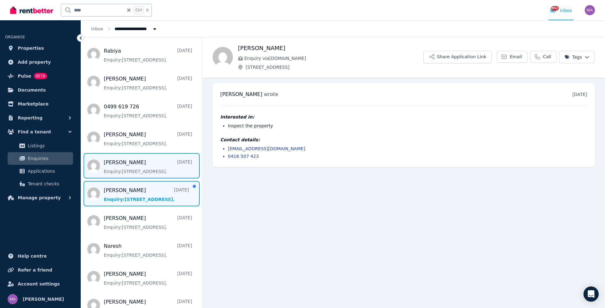
click at [141, 186] on span "Message list" at bounding box center [141, 193] width 121 height 25
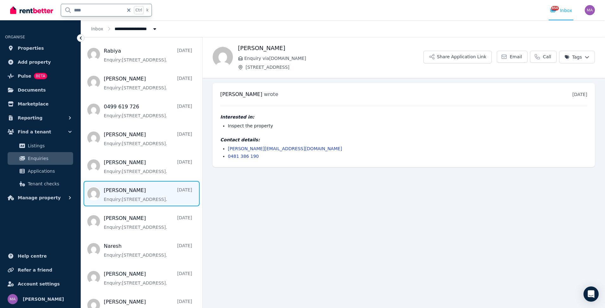
click at [100, 12] on input "****" at bounding box center [92, 10] width 63 height 12
type input "*"
click at [112, 9] on input "text" at bounding box center [96, 10] width 71 height 12
